Goal: Information Seeking & Learning: Learn about a topic

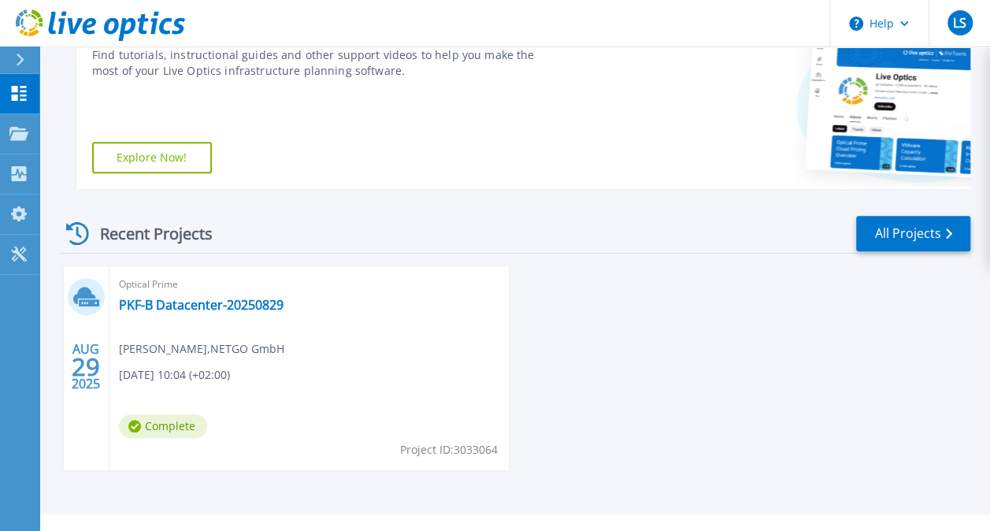
scroll to position [317, 0]
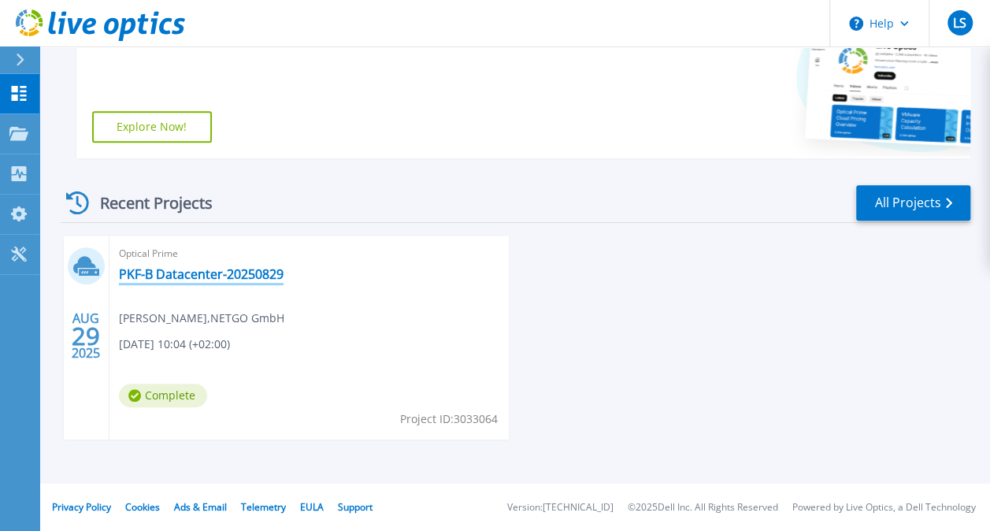
click at [180, 276] on link "PKF-B Datacenter-20250829" at bounding box center [201, 274] width 165 height 16
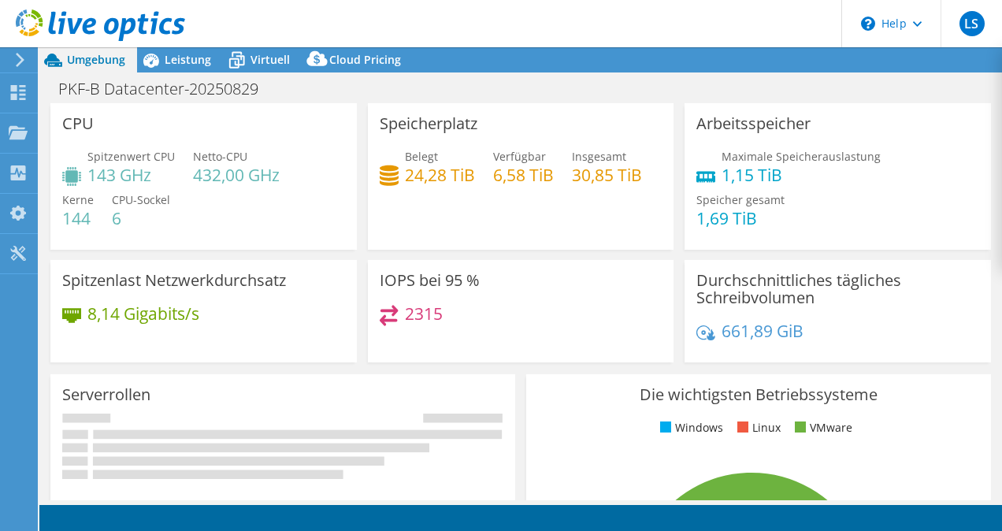
select select "USD"
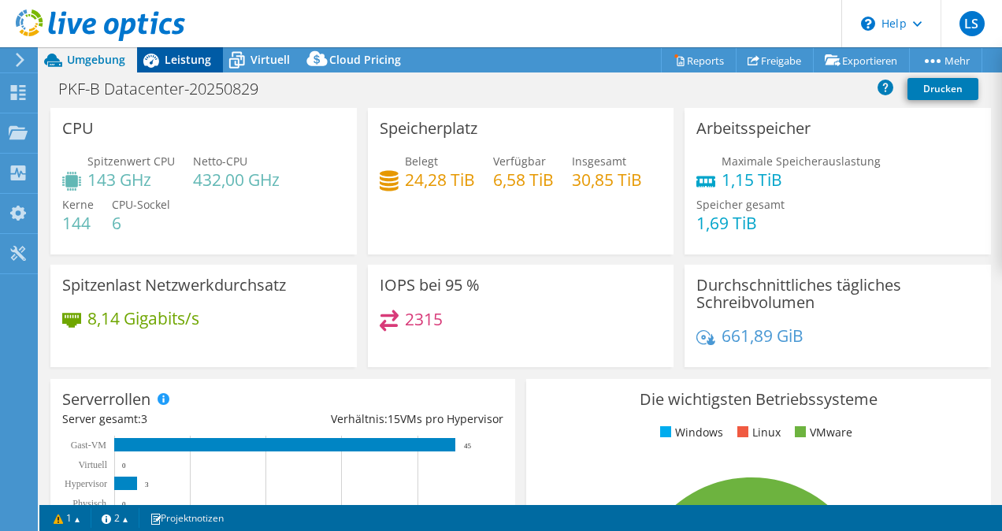
click at [159, 56] on icon at bounding box center [151, 60] width 28 height 28
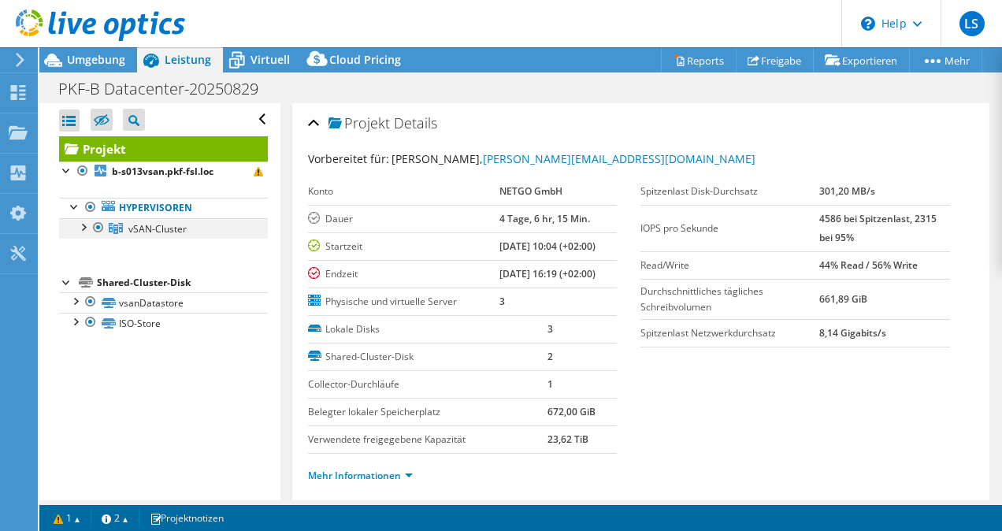
click at [80, 224] on div at bounding box center [83, 226] width 16 height 16
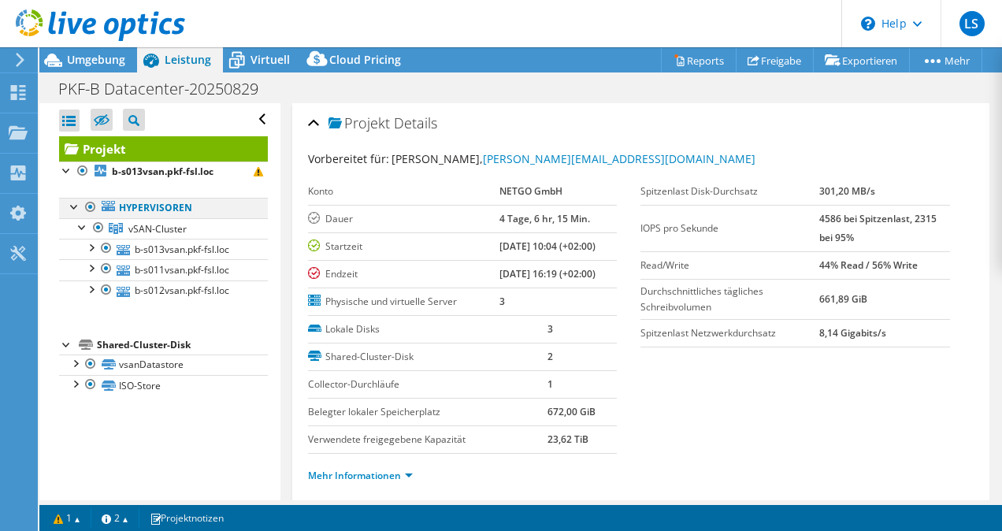
click at [72, 202] on div at bounding box center [75, 206] width 16 height 16
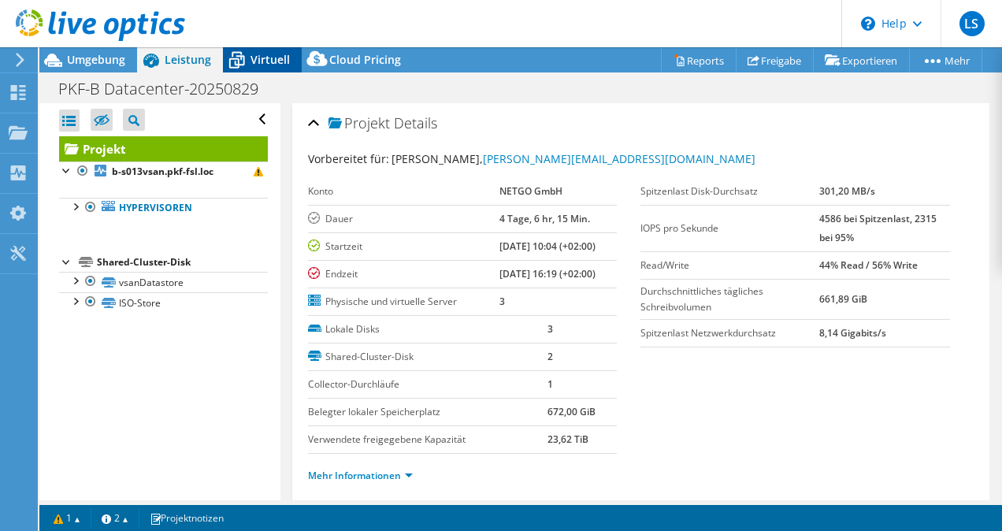
click at [284, 64] on span "Virtuell" at bounding box center [269, 59] width 39 height 15
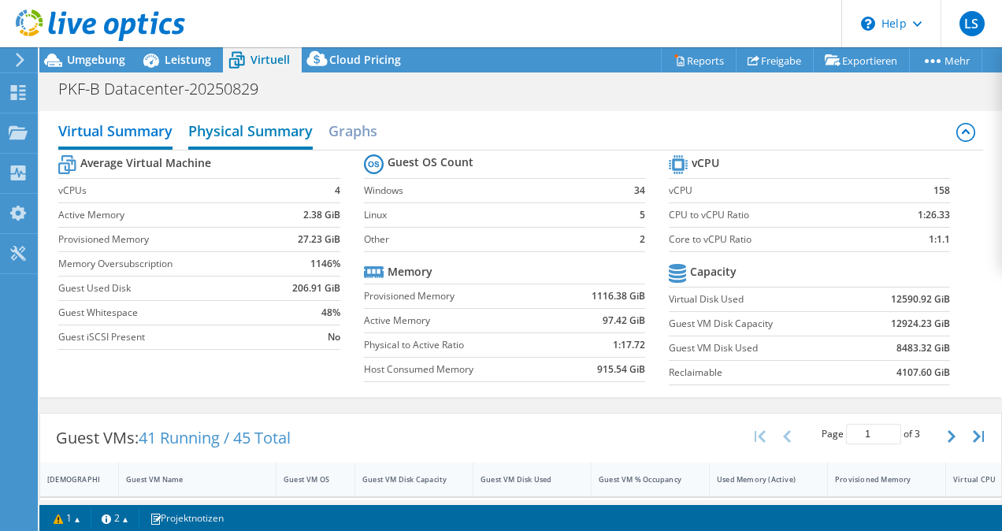
click at [232, 128] on h2 "Physical Summary" at bounding box center [250, 132] width 124 height 35
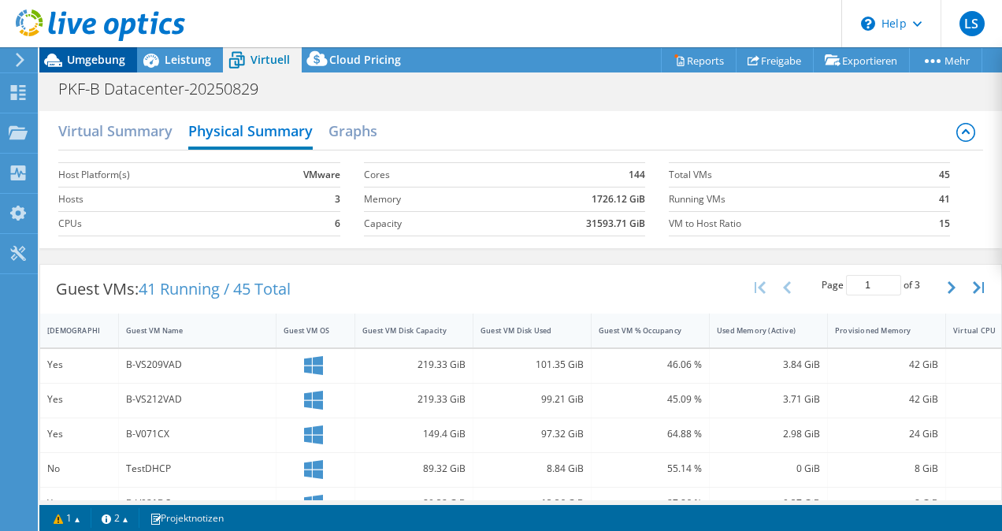
click at [98, 57] on span "Umgebung" at bounding box center [96, 59] width 58 height 15
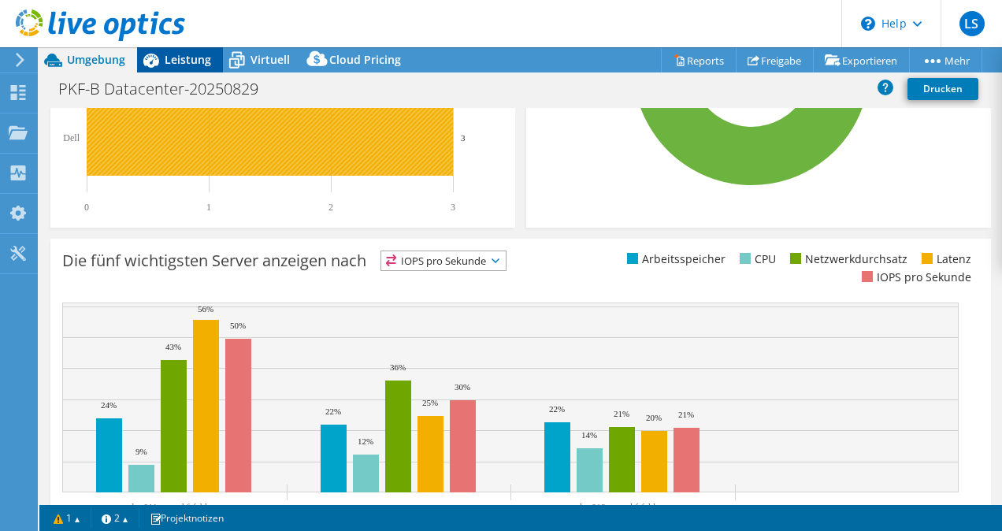
scroll to position [506, 0]
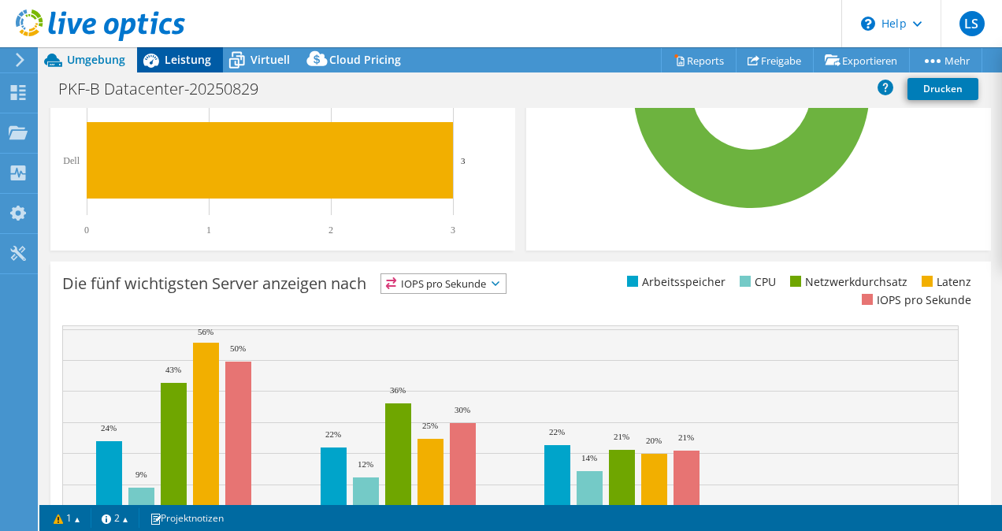
click at [194, 57] on span "Leistung" at bounding box center [188, 59] width 46 height 15
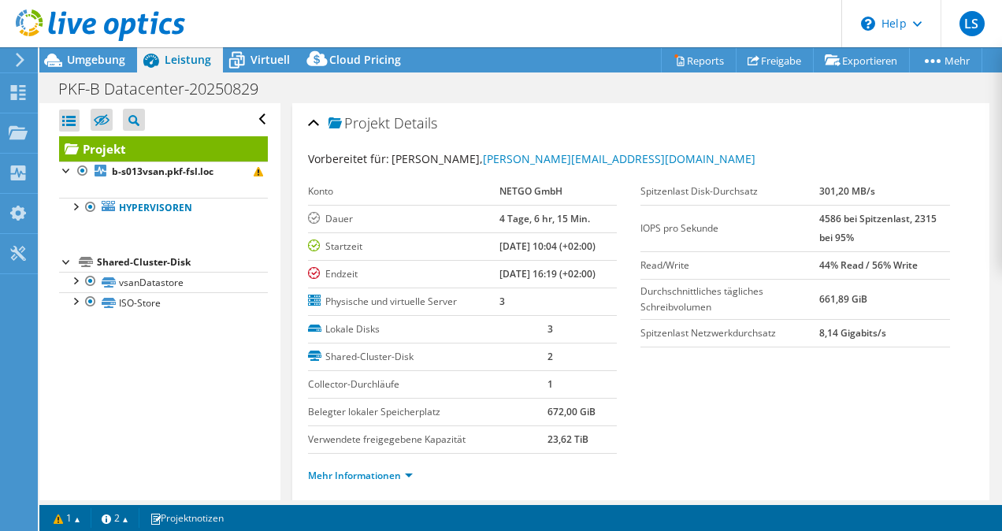
scroll to position [0, 0]
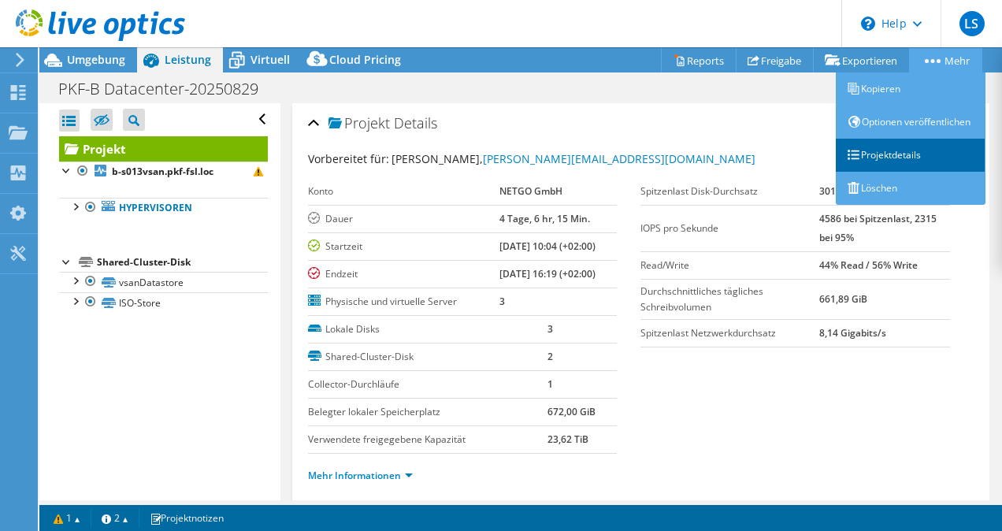
click at [907, 169] on link "Projektdetails" at bounding box center [911, 155] width 150 height 33
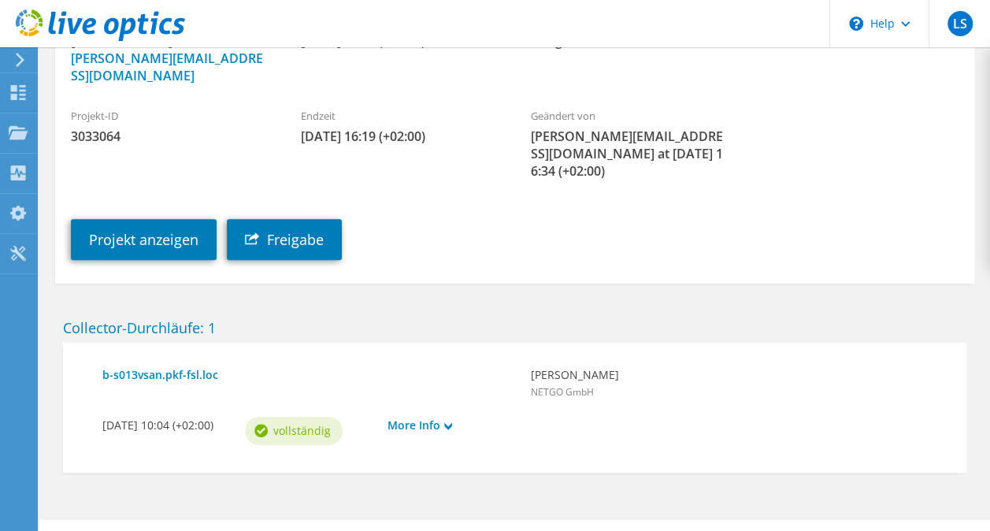
scroll to position [215, 0]
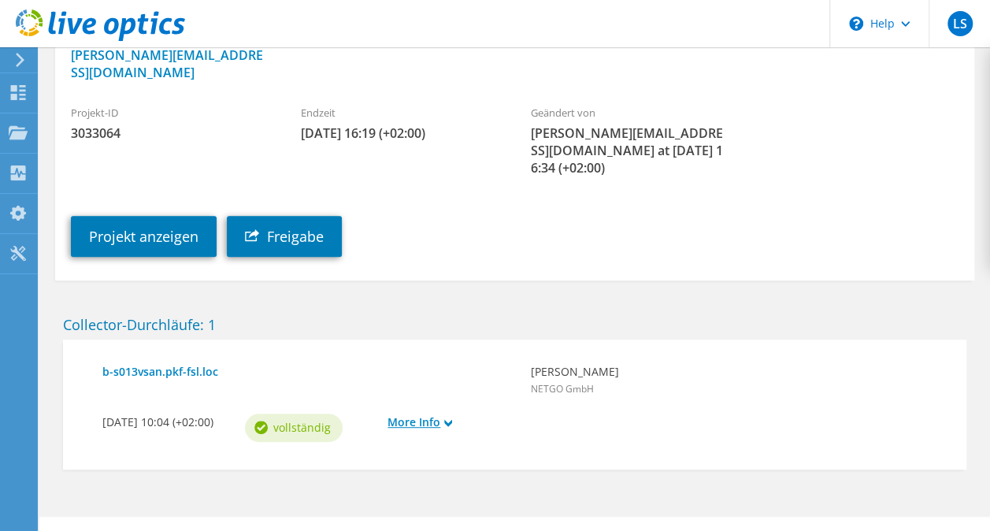
click at [440, 413] on link "More Info" at bounding box center [450, 421] width 127 height 17
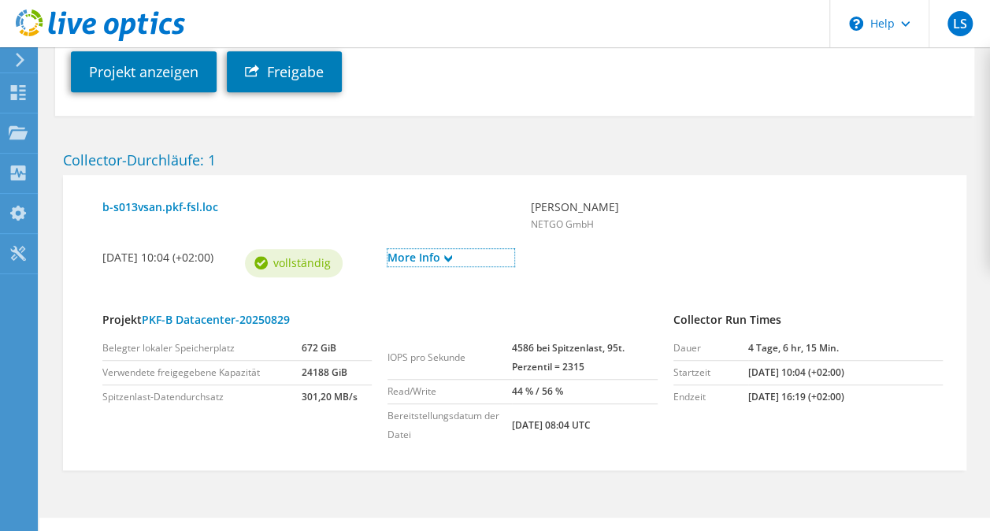
scroll to position [380, 0]
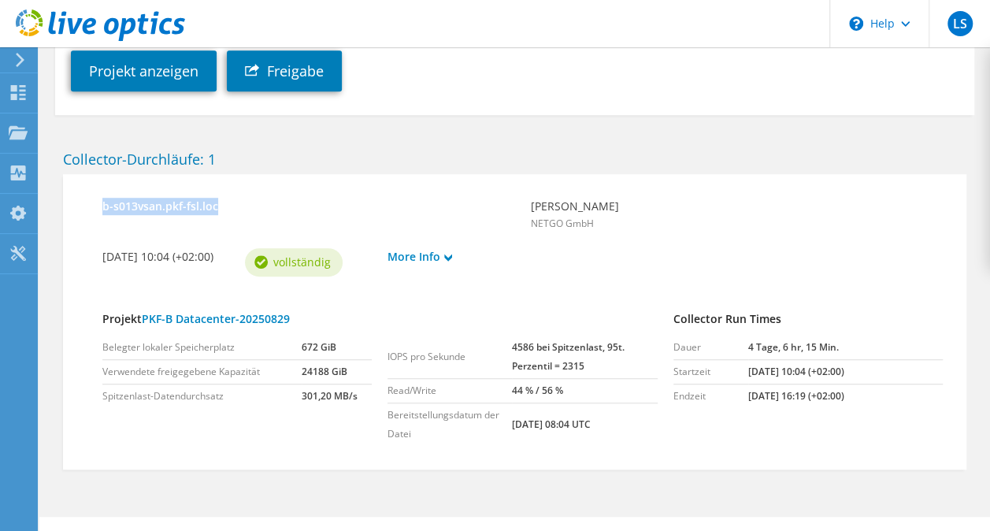
drag, startPoint x: 100, startPoint y: 169, endPoint x: 258, endPoint y: 183, distance: 158.9
click at [258, 190] on div "b-s013vsan.pkf-fsl.loc" at bounding box center [309, 215] width 428 height 50
click at [261, 190] on div "b-s013vsan.pkf-fsl.loc" at bounding box center [309, 215] width 428 height 50
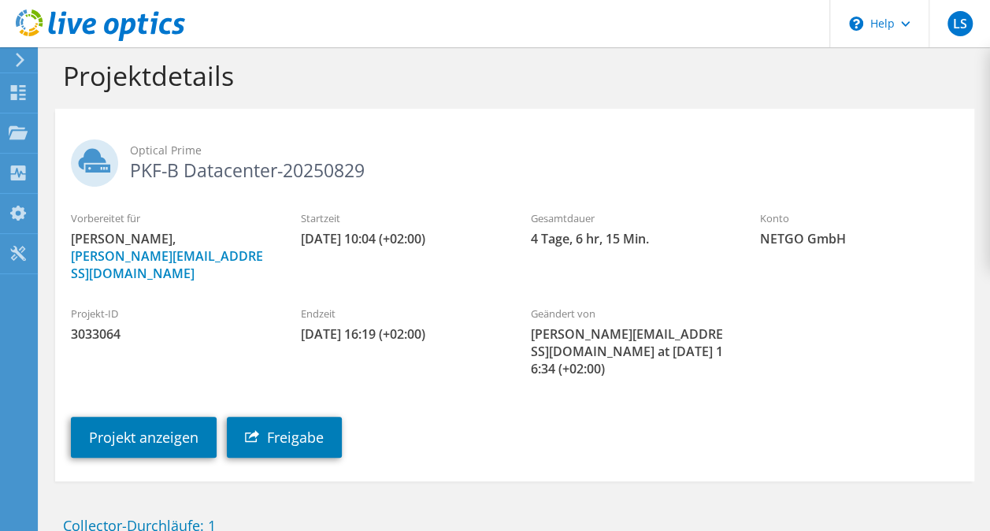
scroll to position [0, 0]
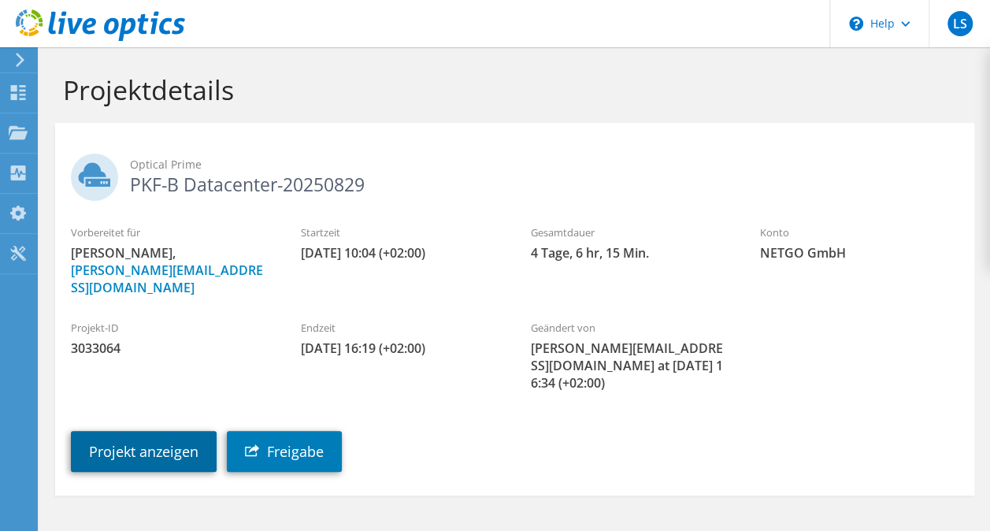
click at [154, 431] on link "Projekt anzeigen" at bounding box center [144, 451] width 146 height 41
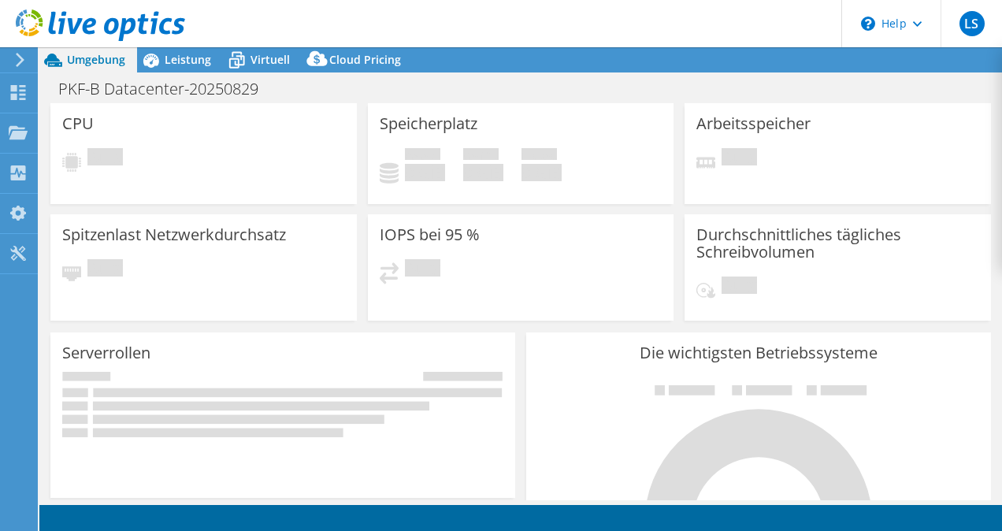
select select "USD"
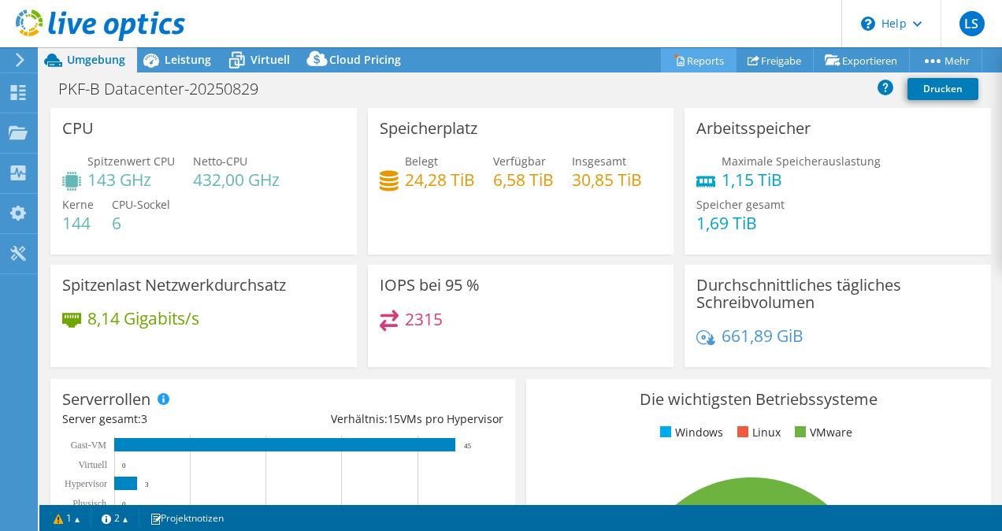
click at [686, 57] on link "Reports" at bounding box center [699, 60] width 76 height 24
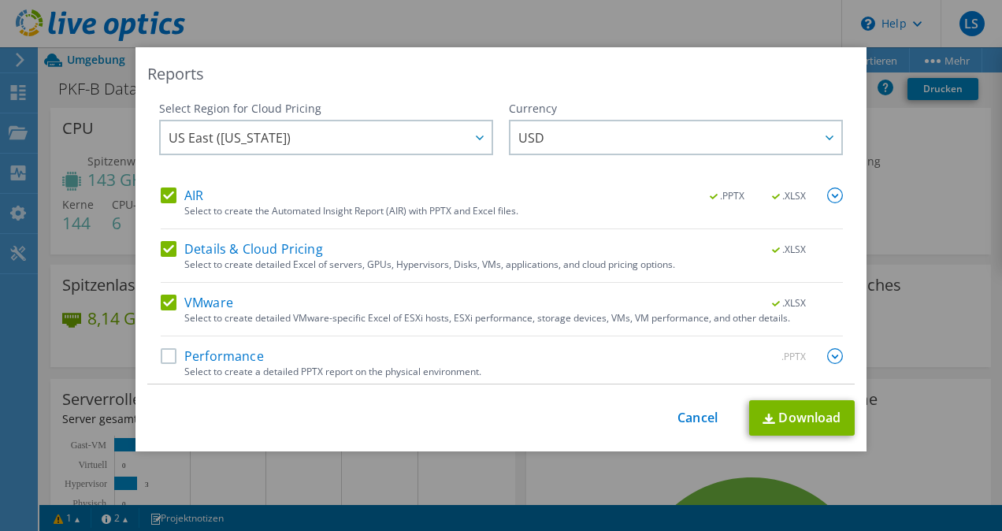
scroll to position [4, 0]
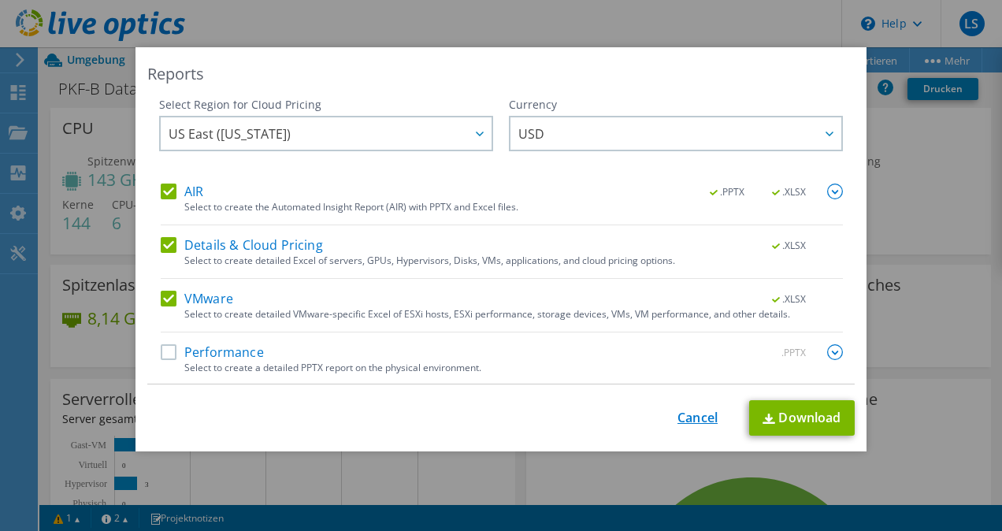
click at [688, 417] on link "Cancel" at bounding box center [697, 417] width 40 height 15
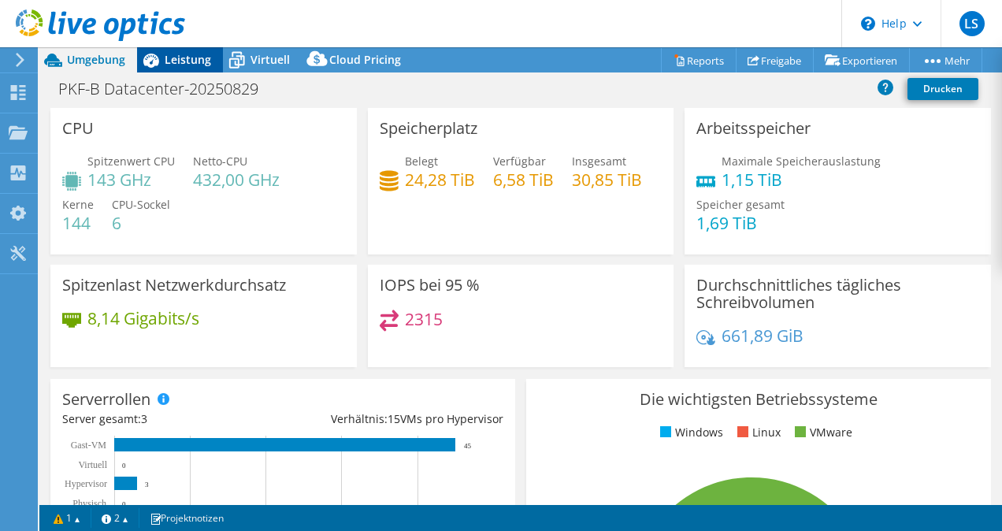
click at [157, 57] on icon at bounding box center [151, 61] width 16 height 14
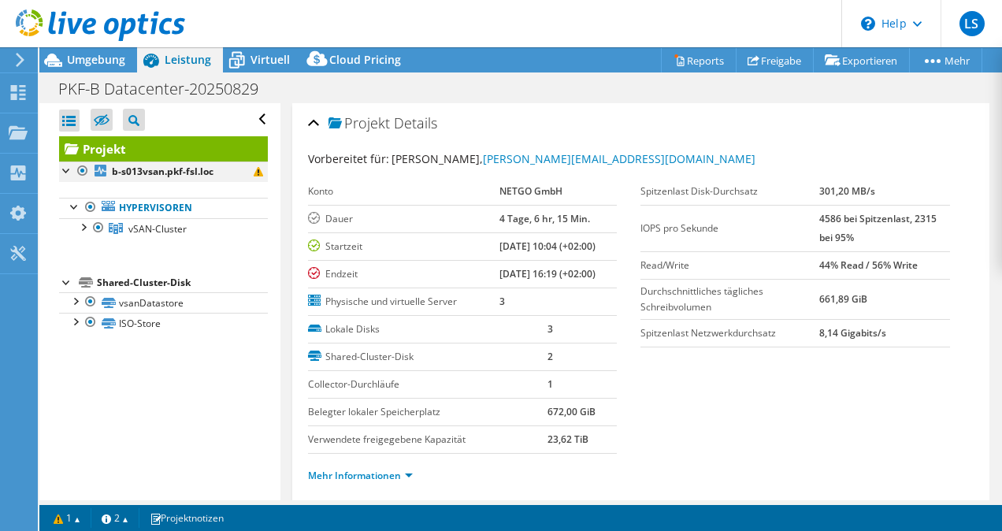
click at [63, 170] on div at bounding box center [67, 169] width 16 height 16
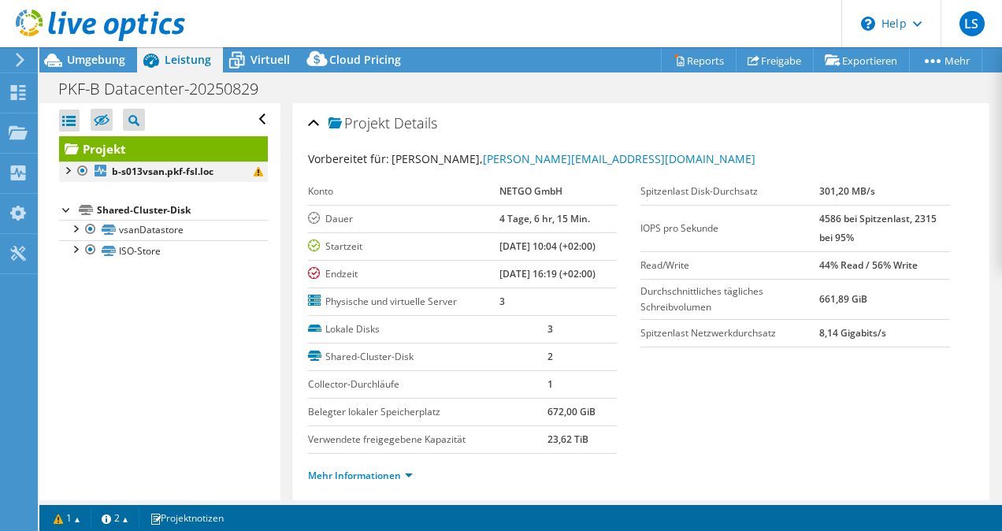
click at [63, 170] on div at bounding box center [67, 169] width 16 height 16
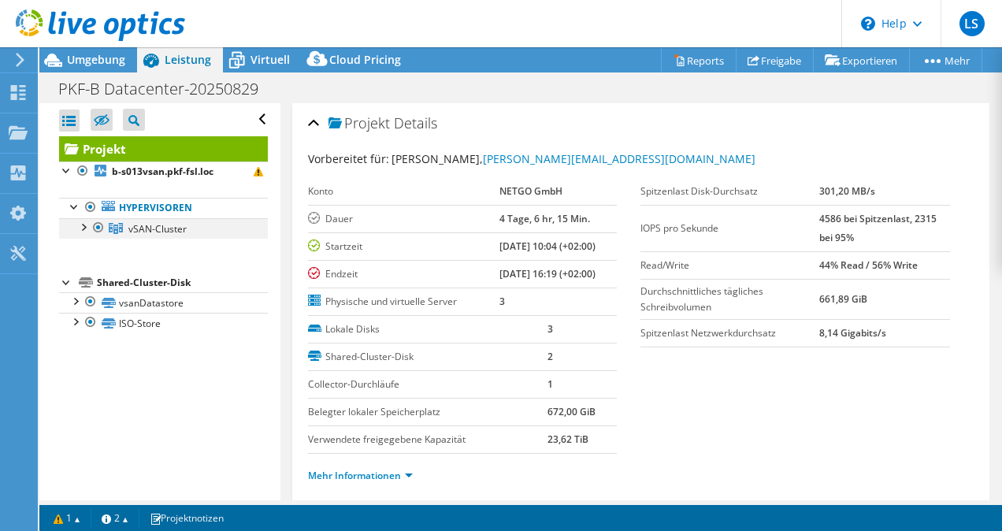
click at [79, 225] on div at bounding box center [83, 226] width 16 height 16
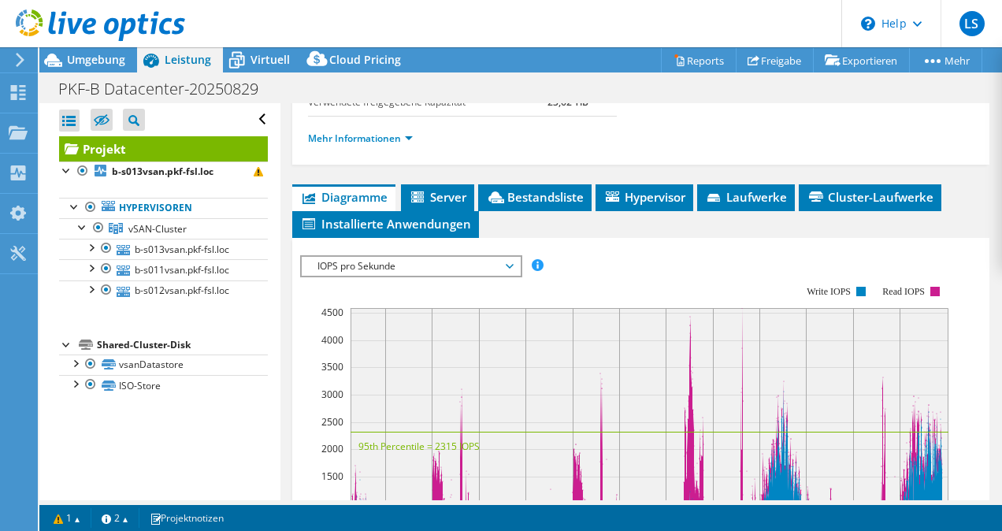
scroll to position [315, 0]
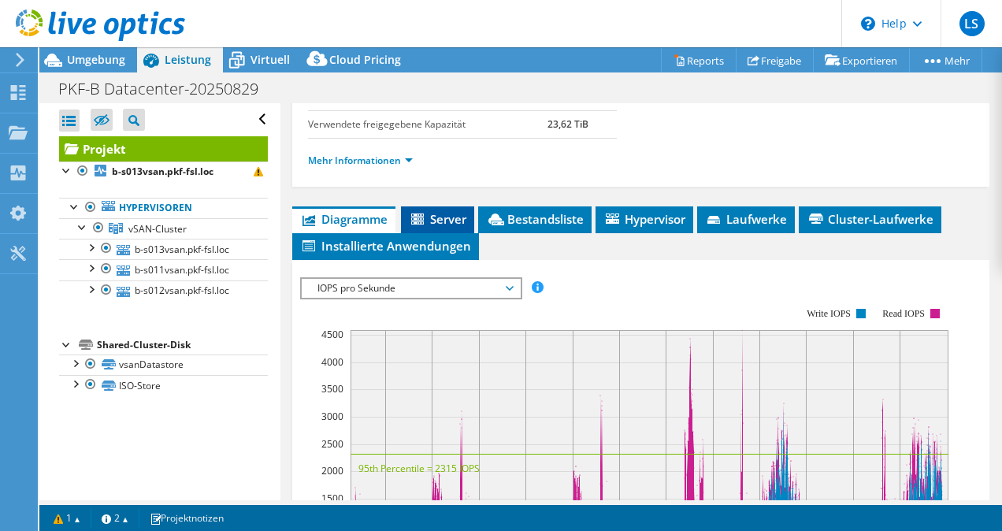
click at [457, 218] on span "Server" at bounding box center [437, 219] width 57 height 16
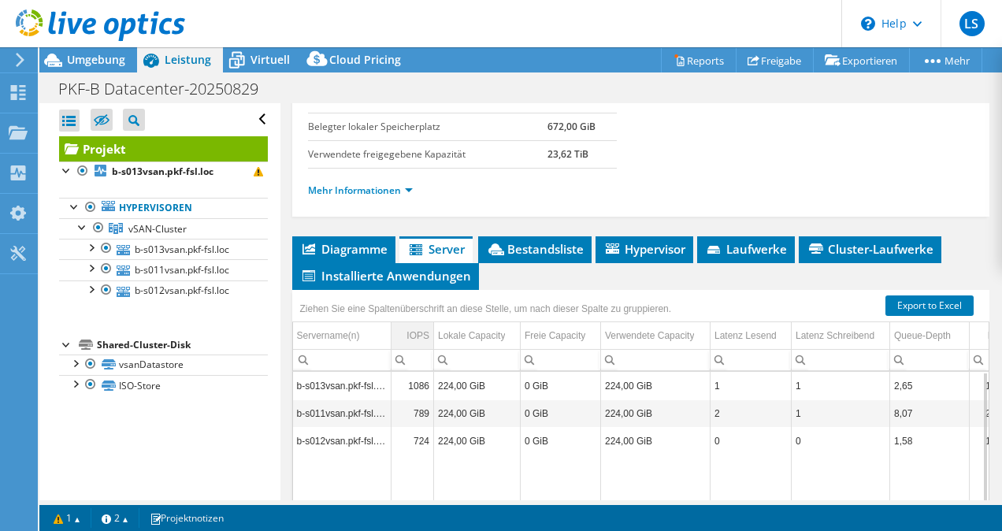
scroll to position [281, 0]
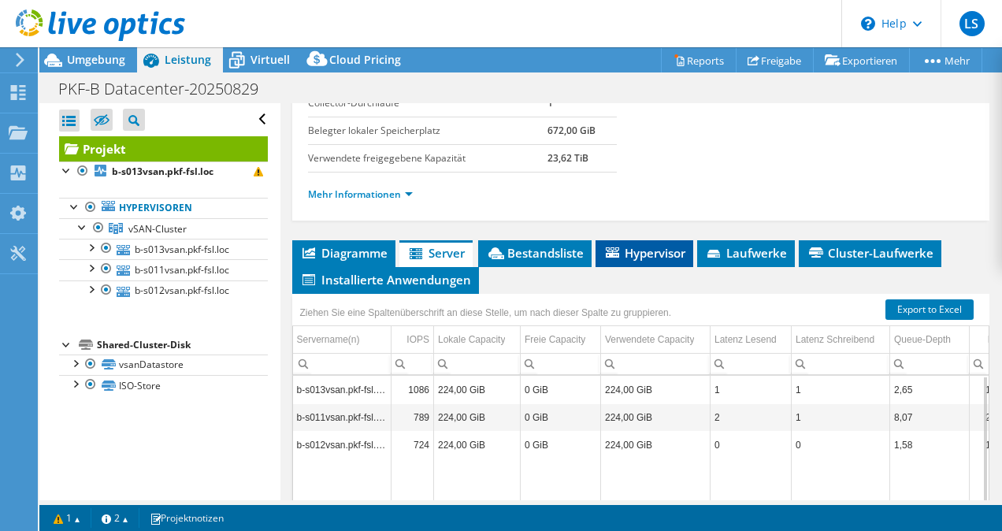
click at [672, 254] on span "Hypervisor" at bounding box center [644, 253] width 82 height 16
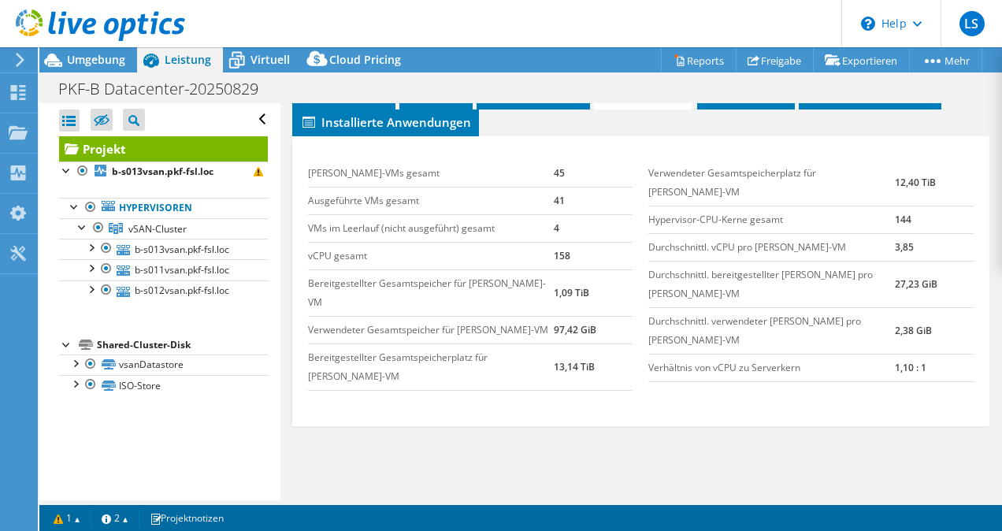
scroll to position [360, 0]
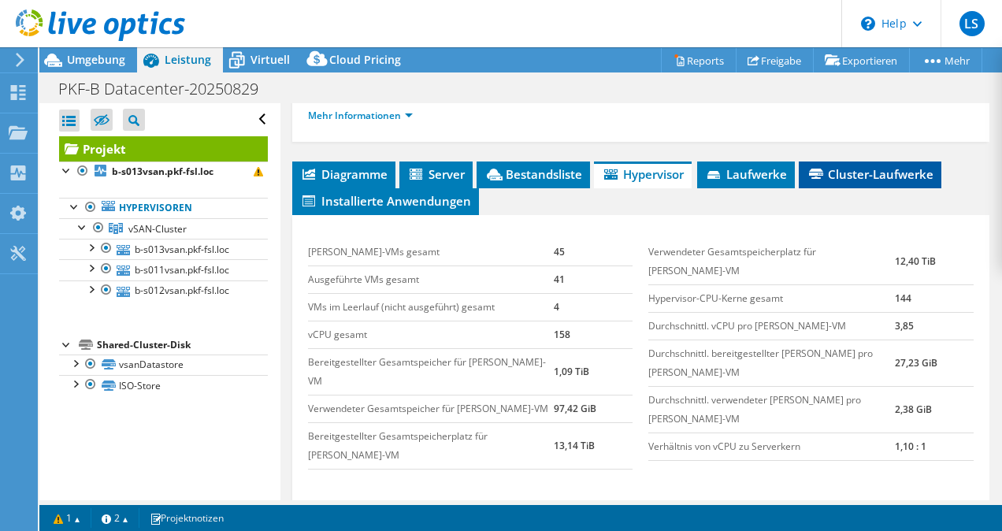
click at [896, 168] on span "Cluster-Laufwerke" at bounding box center [869, 174] width 127 height 16
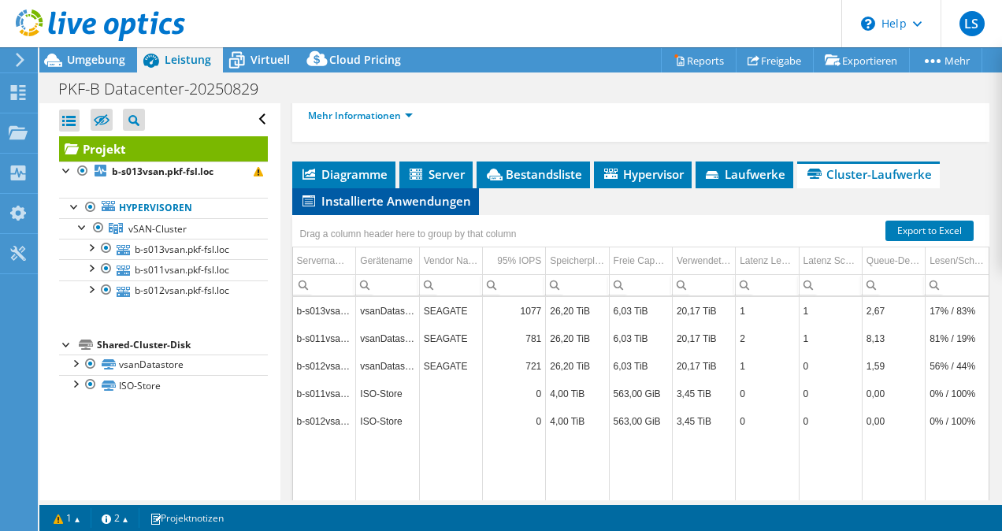
click at [434, 197] on span "Installierte Anwendungen" at bounding box center [385, 201] width 171 height 16
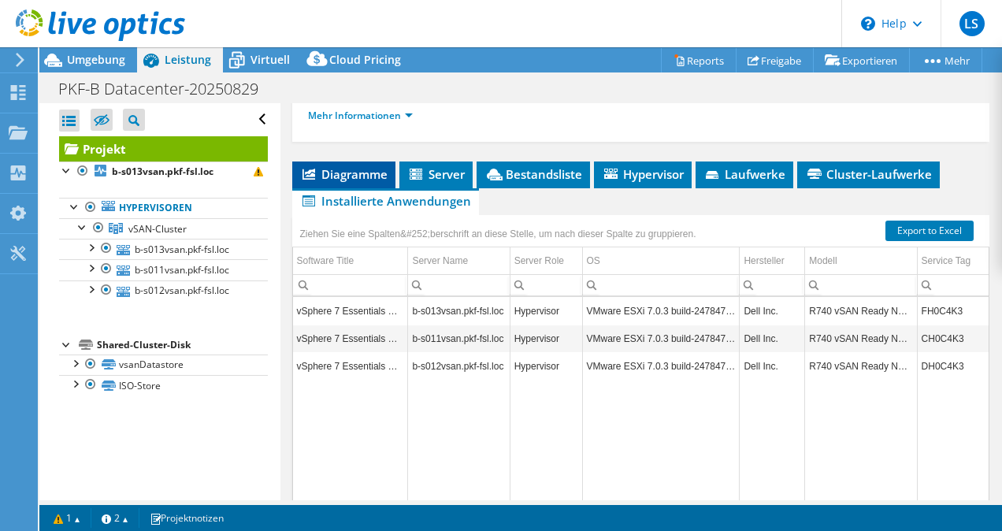
click at [317, 166] on span "Diagramme" at bounding box center [343, 174] width 87 height 16
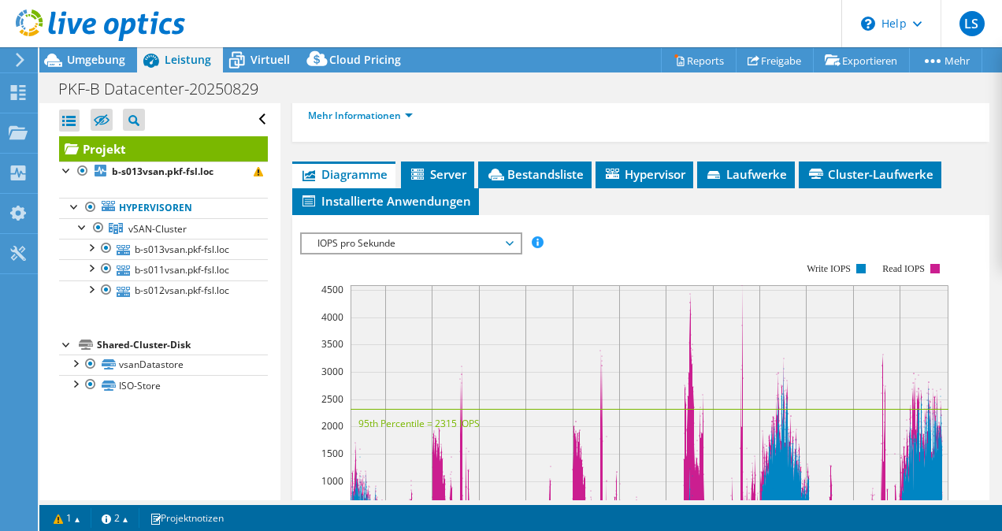
click at [494, 185] on ul "Diagramme Server Bestandsliste Hypervisor Laufwerke Cluster-Laufwerke Installie…" at bounding box center [641, 188] width 698 height 54
click at [460, 173] on span "Server" at bounding box center [437, 174] width 57 height 16
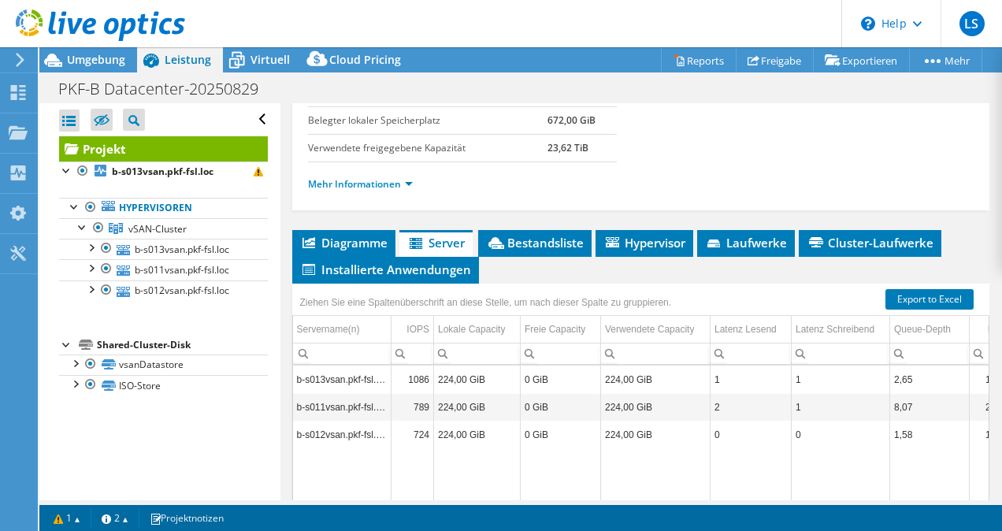
scroll to position [281, 0]
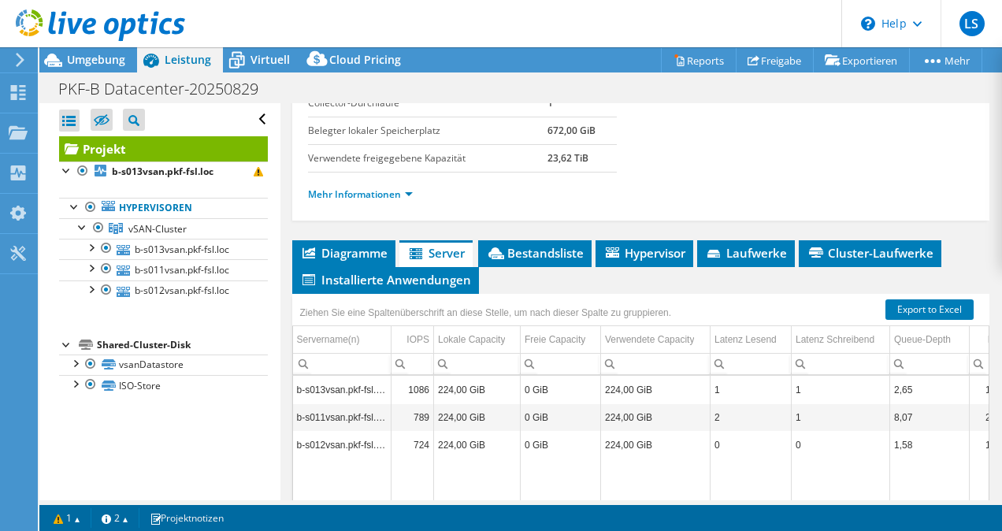
click at [406, 186] on li "Mehr Informationen" at bounding box center [365, 194] width 114 height 17
click at [404, 187] on link "Mehr Informationen" at bounding box center [360, 193] width 105 height 13
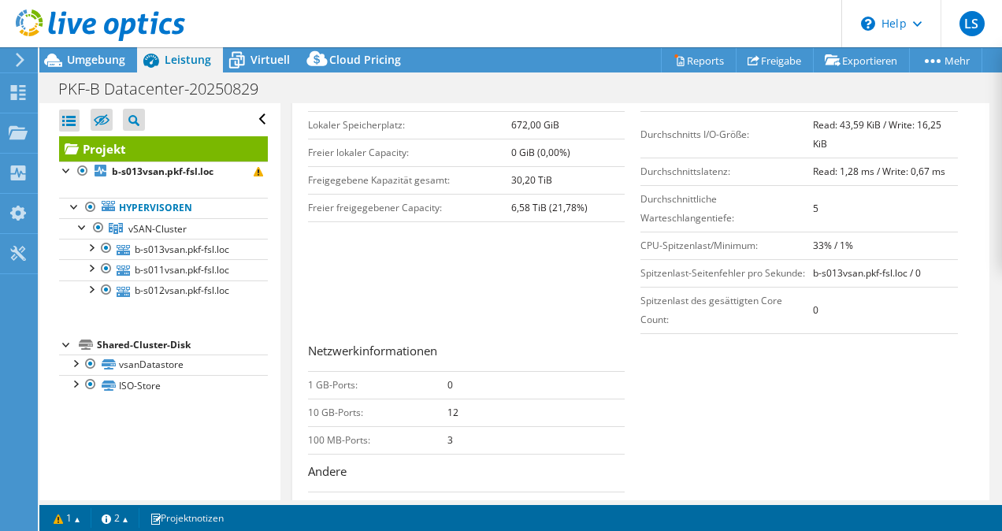
scroll to position [439, 0]
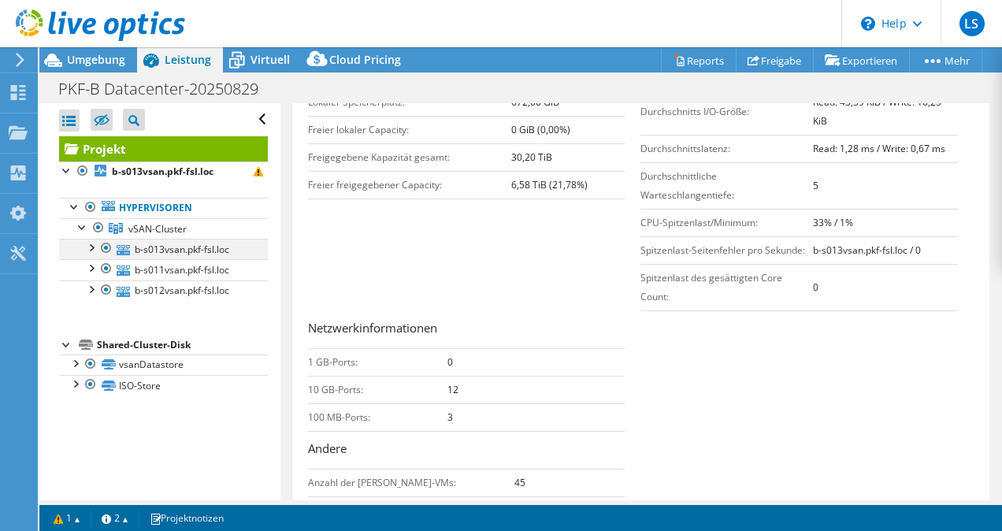
click at [92, 243] on div at bounding box center [91, 247] width 16 height 16
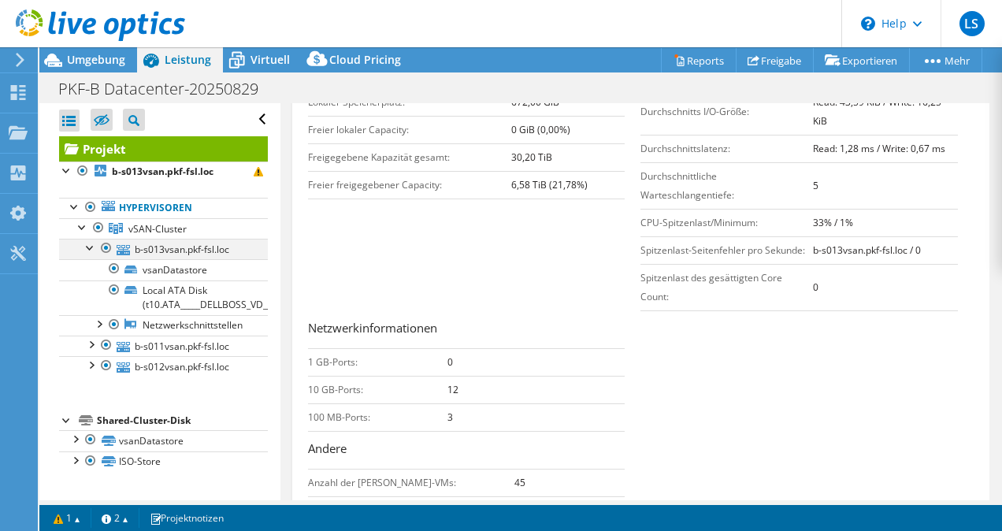
click at [92, 243] on div at bounding box center [91, 247] width 16 height 16
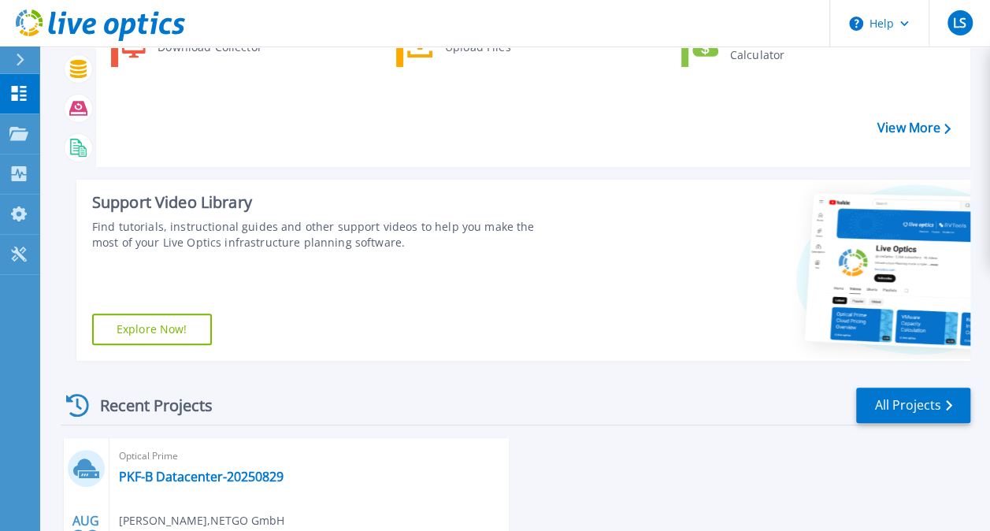
scroll to position [317, 0]
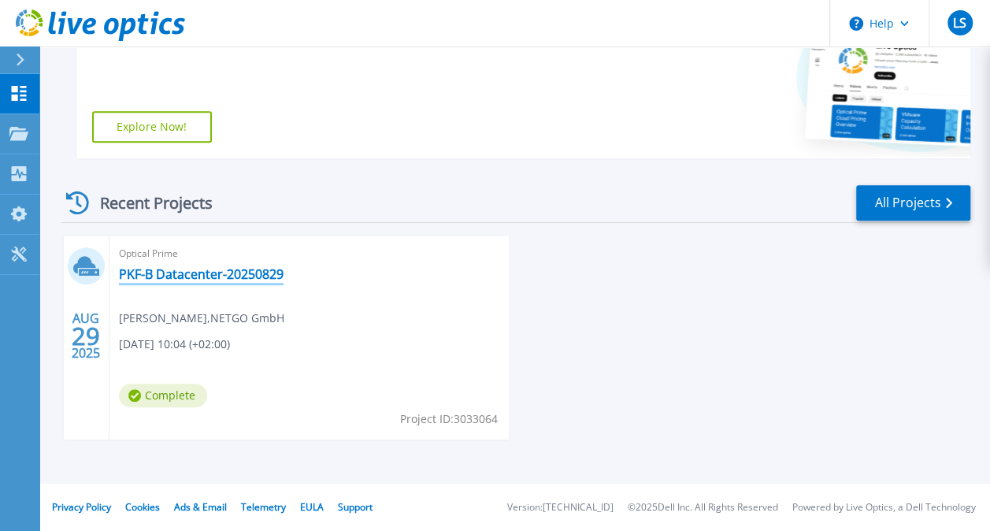
click at [174, 273] on link "PKF-B Datacenter-20250829" at bounding box center [201, 274] width 165 height 16
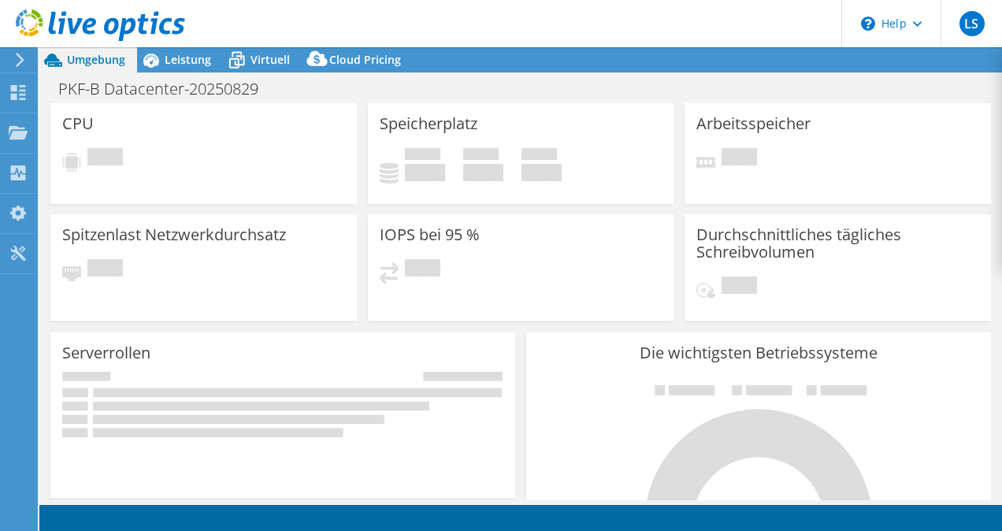
select select "USD"
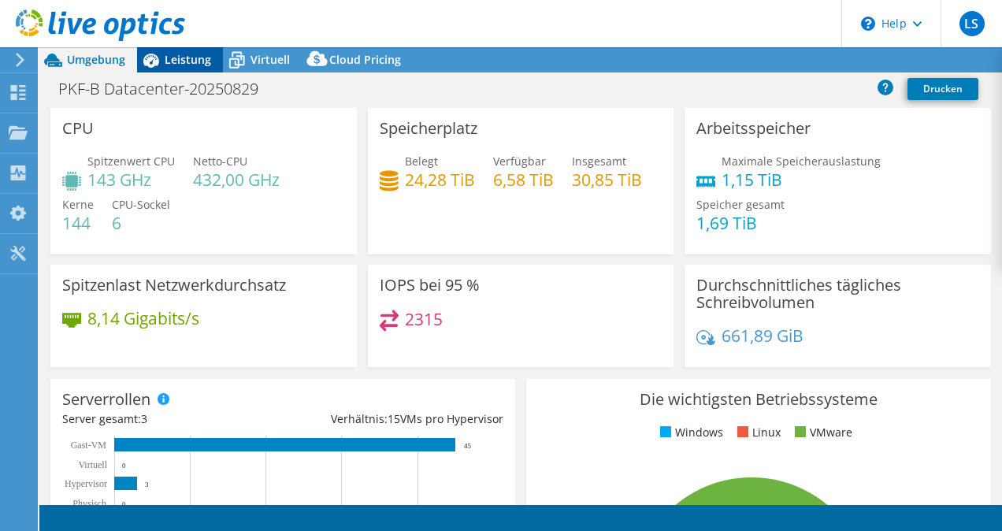
click at [194, 55] on span "Leistung" at bounding box center [188, 59] width 46 height 15
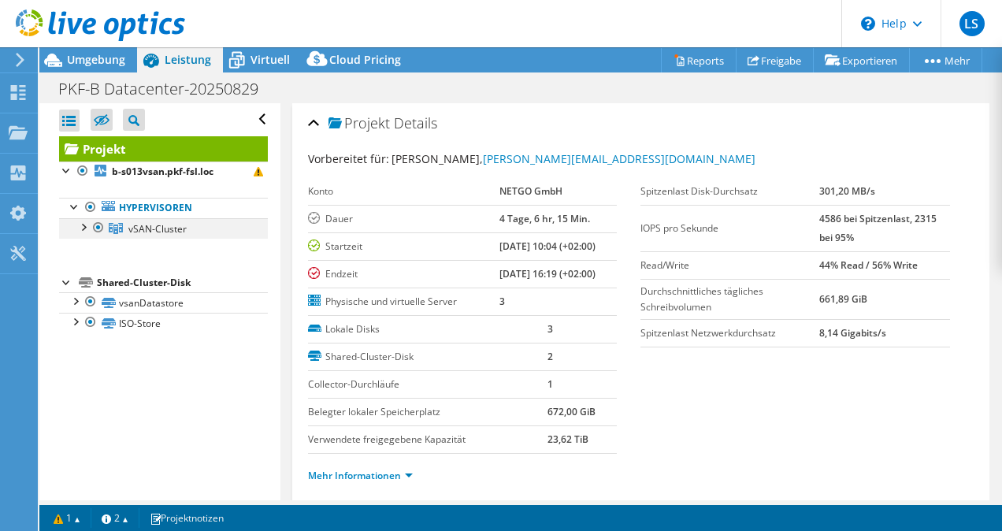
click at [85, 224] on div at bounding box center [83, 226] width 16 height 16
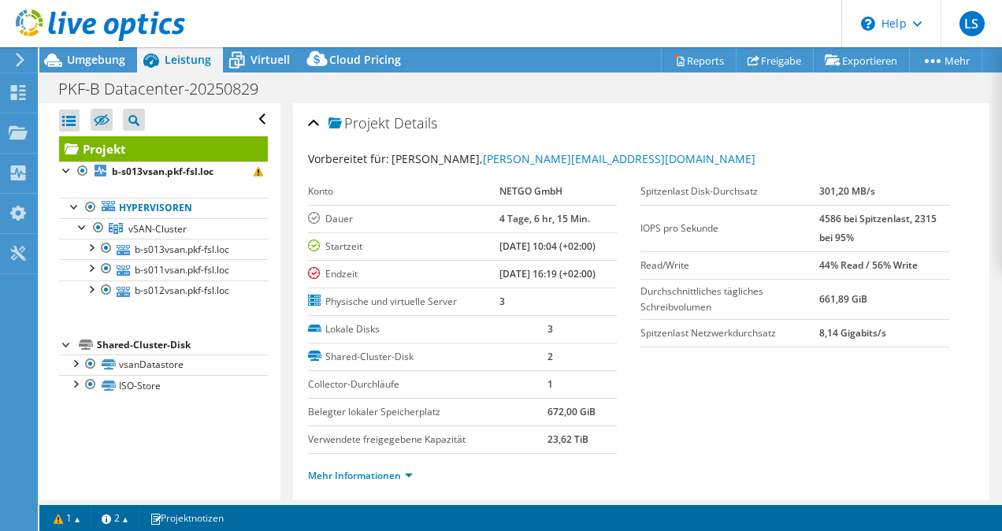
click at [30, 19] on icon at bounding box center [100, 25] width 169 height 32
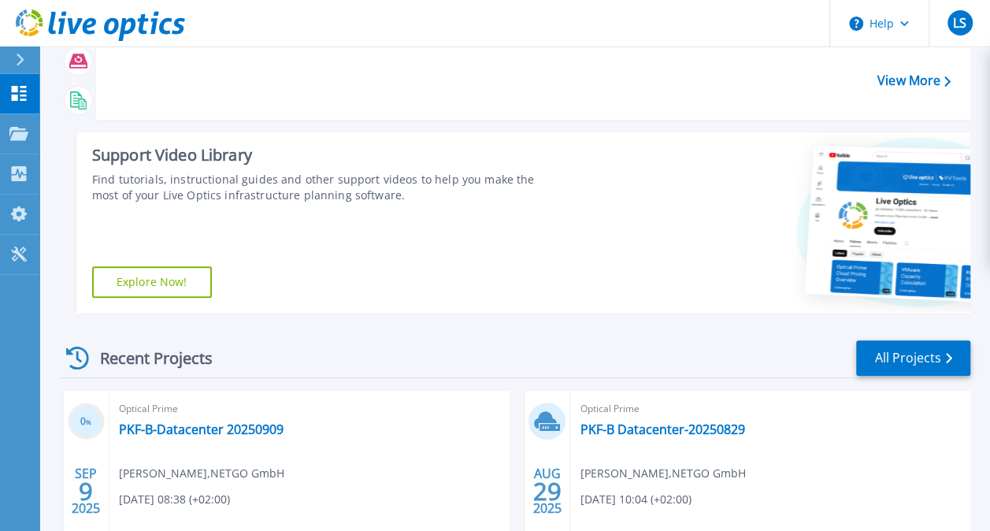
scroll to position [317, 0]
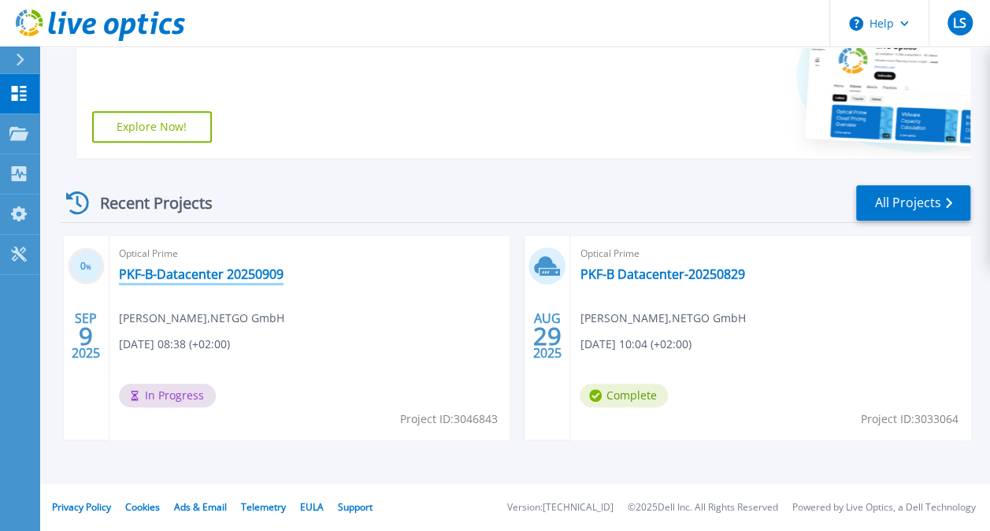
click at [243, 277] on link "PKF-B-Datacenter 20250909" at bounding box center [201, 274] width 165 height 16
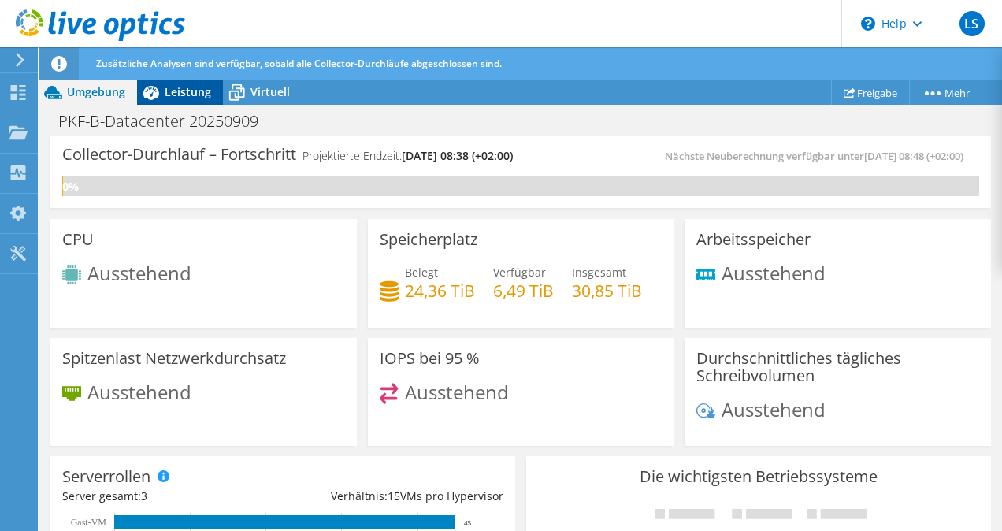
click at [149, 92] on icon at bounding box center [151, 93] width 16 height 14
